Goal: Transaction & Acquisition: Register for event/course

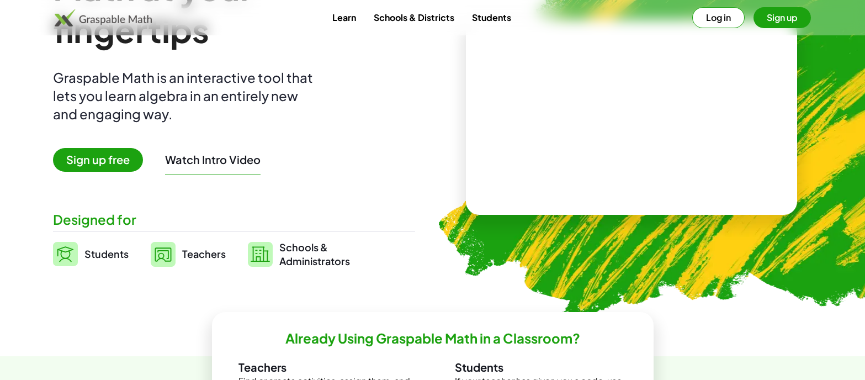
scroll to position [57, 0]
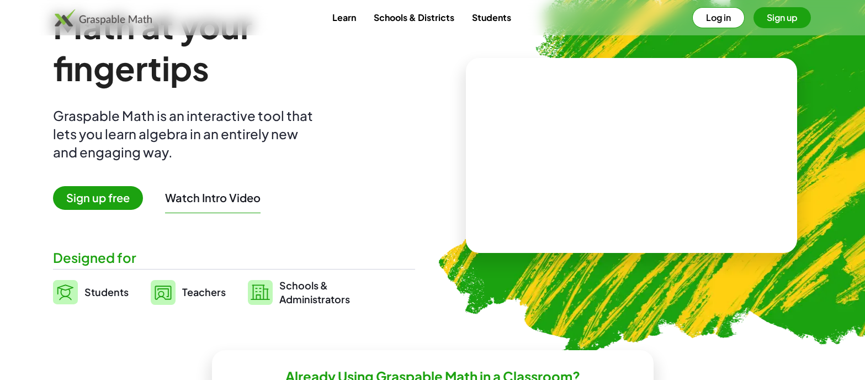
click at [94, 201] on span "Sign up free" at bounding box center [98, 198] width 90 height 24
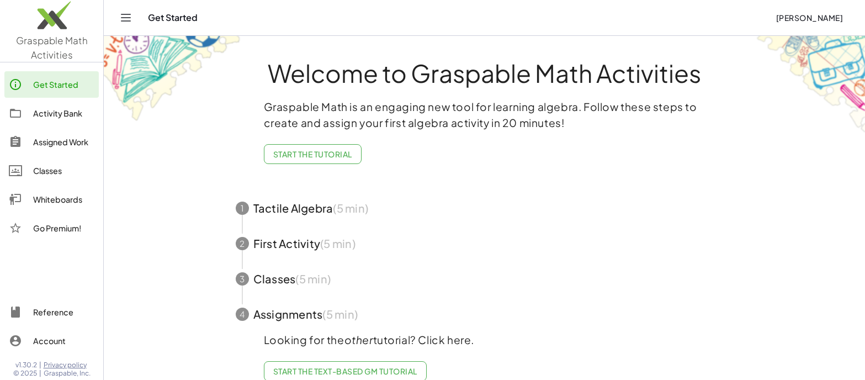
scroll to position [16, 0]
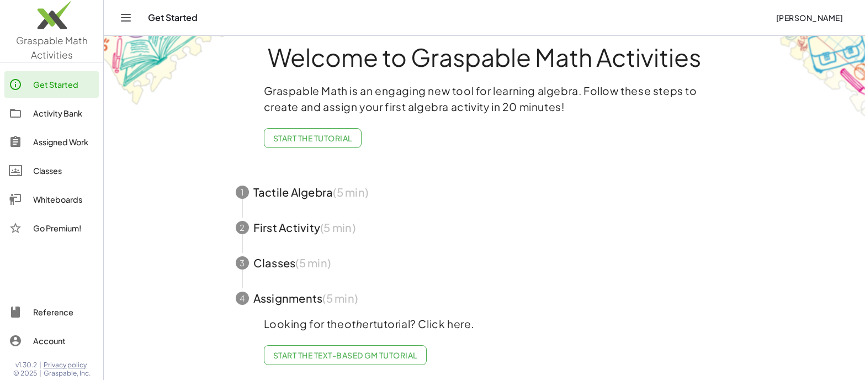
click at [293, 195] on span "button" at bounding box center [484, 191] width 524 height 35
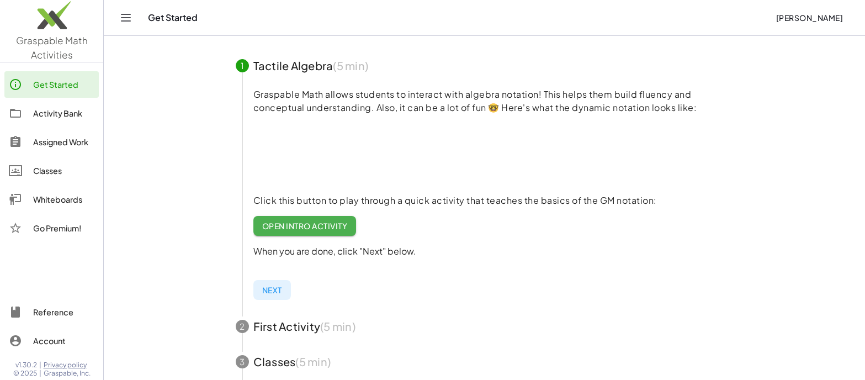
scroll to position [102, 0]
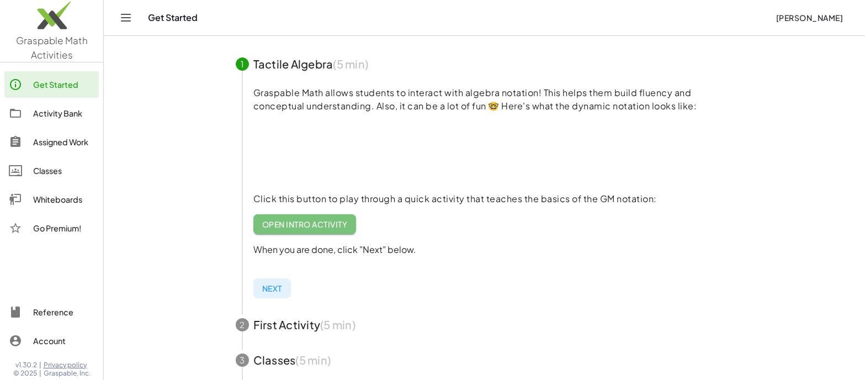
click at [290, 226] on span "Open Intro Activity" at bounding box center [305, 224] width 86 height 10
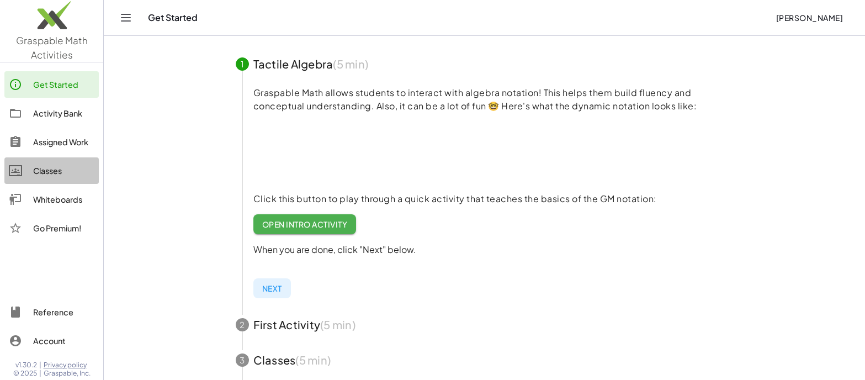
click at [38, 171] on div "Classes" at bounding box center [63, 170] width 61 height 13
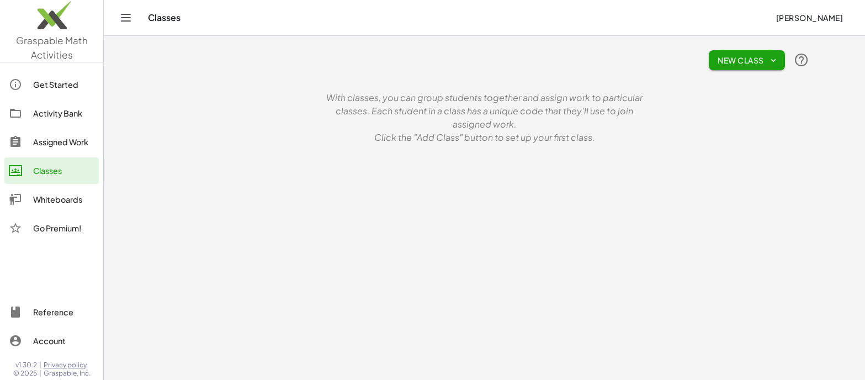
click at [769, 60] on icon "button" at bounding box center [773, 60] width 10 height 10
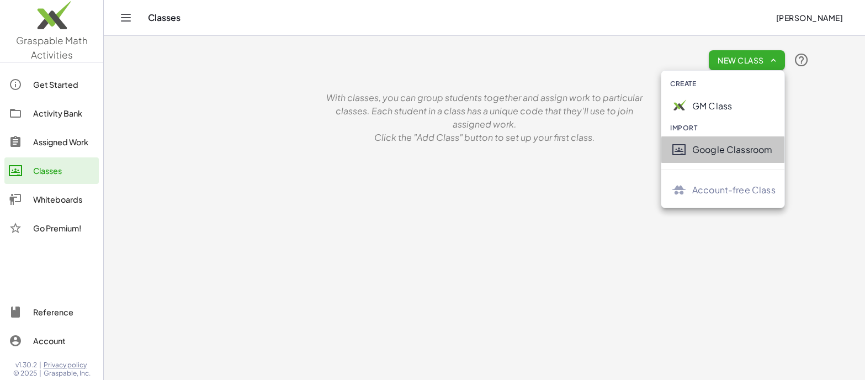
click at [705, 152] on div "Google Classroom" at bounding box center [733, 149] width 83 height 13
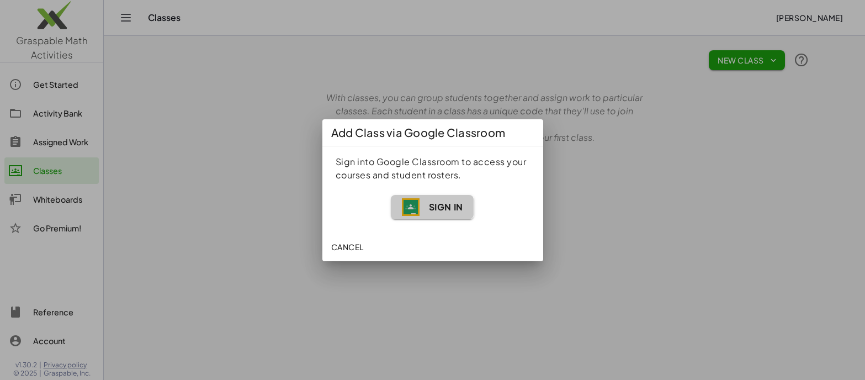
click at [433, 203] on span "Sign In" at bounding box center [445, 207] width 34 height 12
click at [429, 206] on span "Sign In" at bounding box center [445, 207] width 34 height 12
